Goal: Task Accomplishment & Management: Use online tool/utility

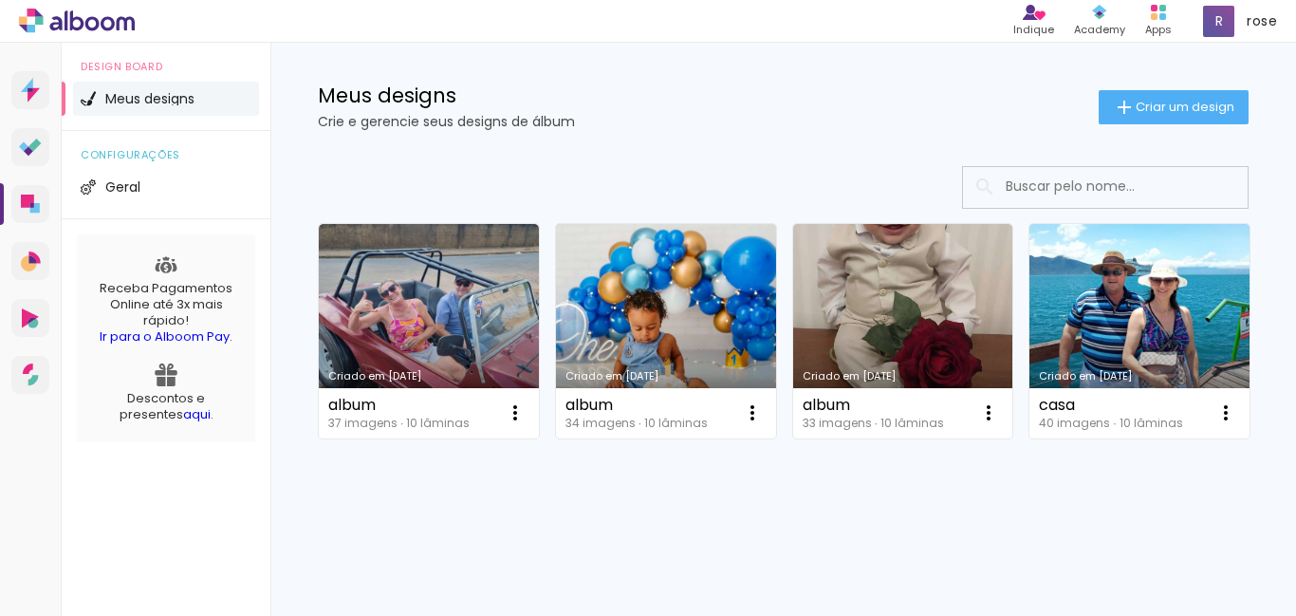
scroll to position [190, 0]
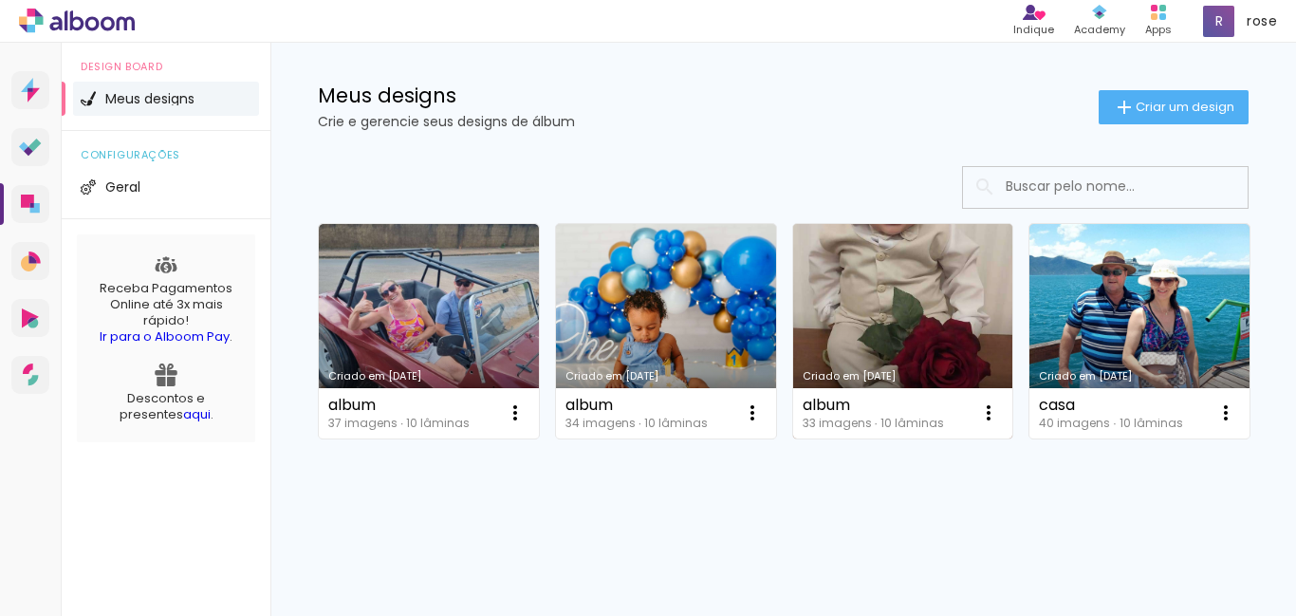
click at [897, 286] on link "Criado em [DATE]" at bounding box center [903, 331] width 220 height 214
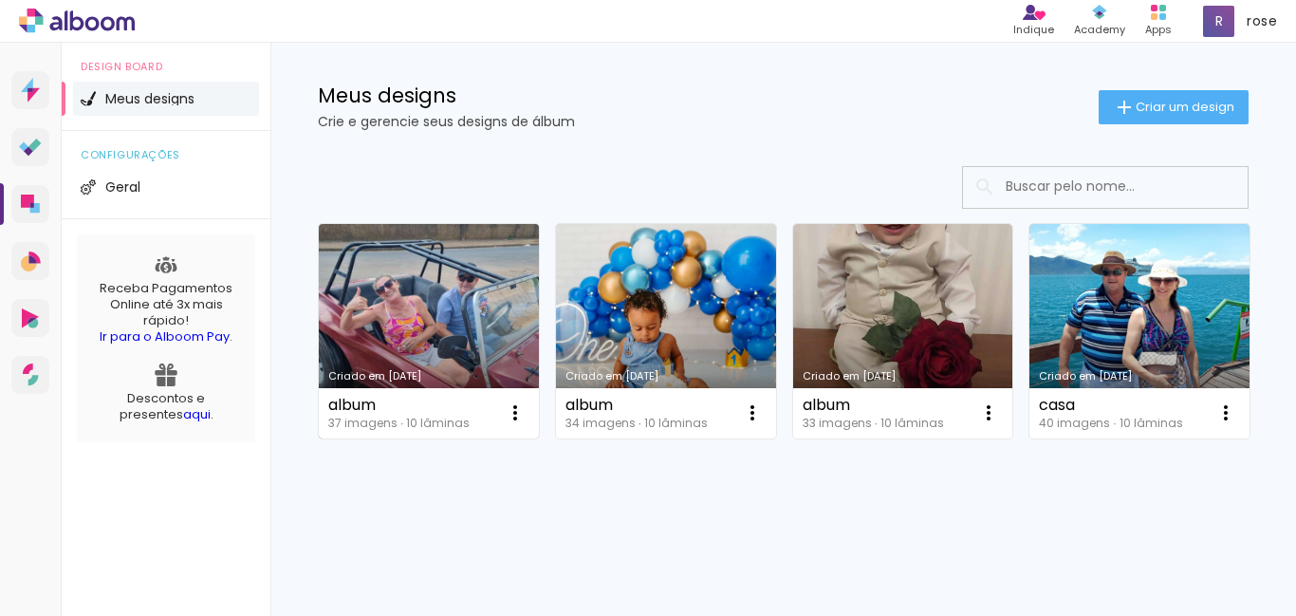
scroll to position [285, 0]
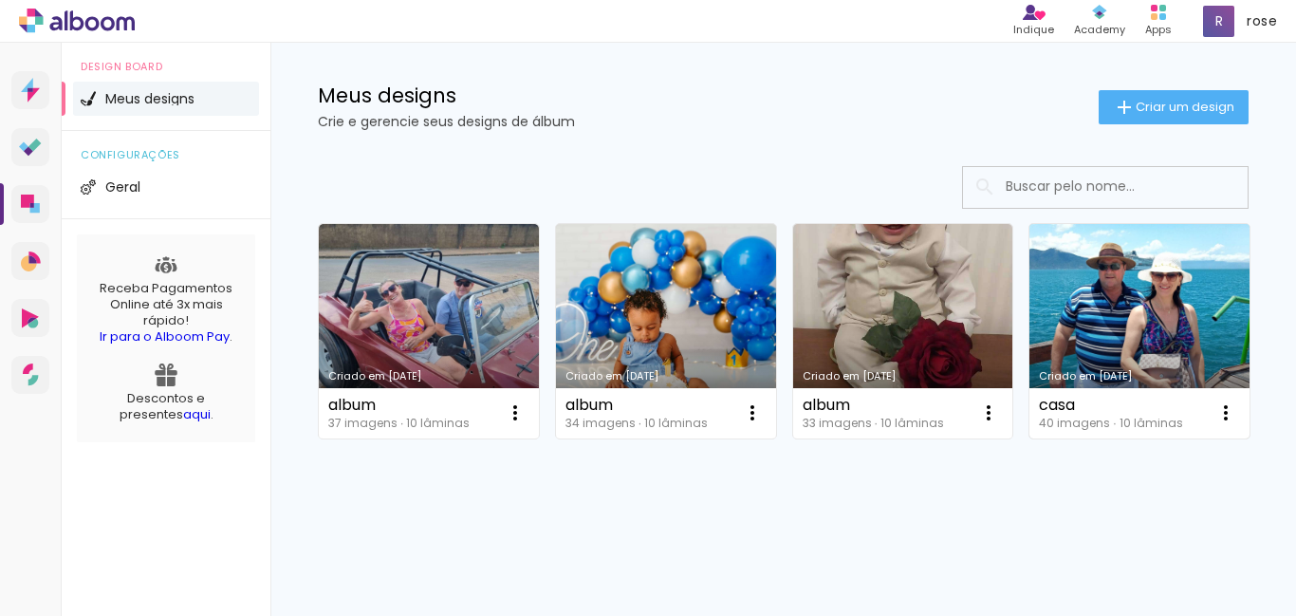
click at [1030, 405] on link "Criado em [DATE]" at bounding box center [1140, 331] width 220 height 214
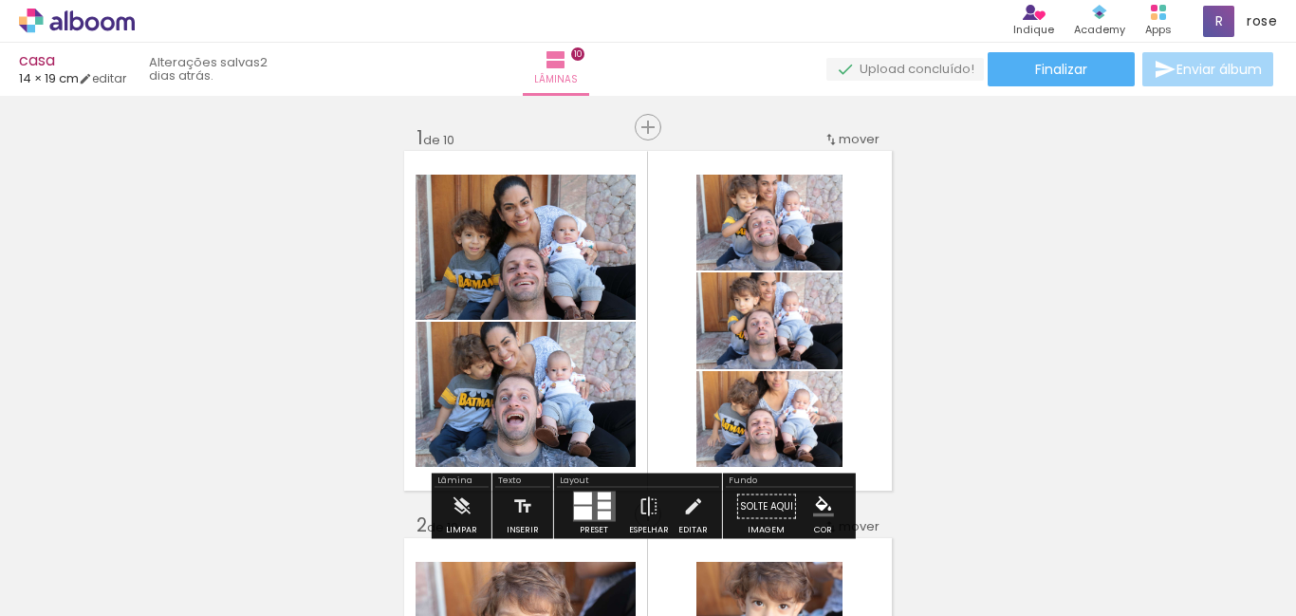
click at [96, 22] on icon at bounding box center [92, 23] width 14 height 14
